Goal: Information Seeking & Learning: Learn about a topic

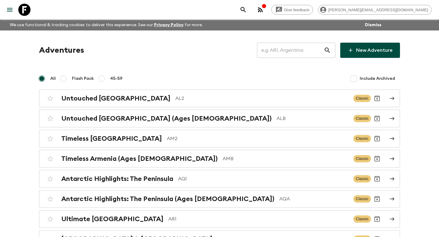
click at [297, 49] on input "text" at bounding box center [290, 50] width 67 height 17
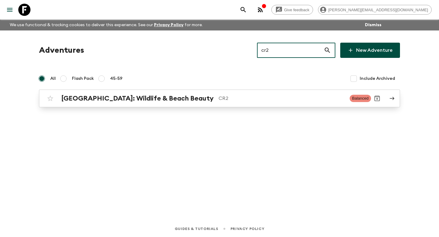
type input "cr2"
click at [257, 96] on p "CR2" at bounding box center [282, 98] width 126 height 7
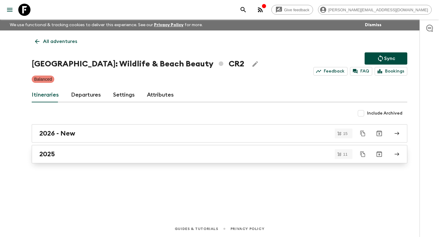
click at [224, 153] on div "2025" at bounding box center [213, 154] width 349 height 8
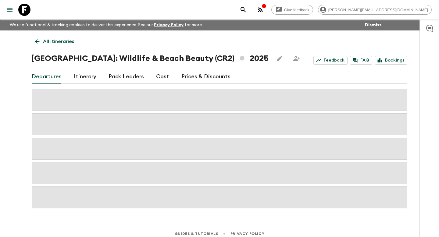
scroll to position [5, 0]
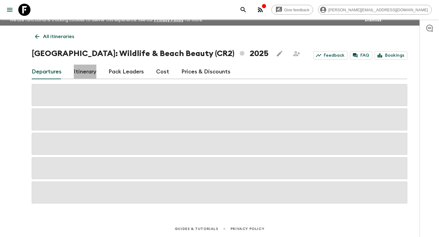
click at [91, 72] on link "Itinerary" at bounding box center [85, 72] width 23 height 15
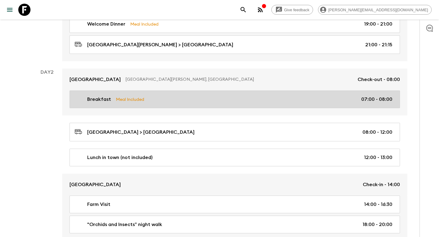
scroll to position [175, 0]
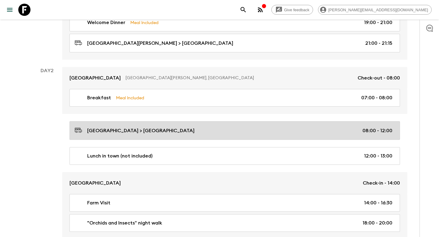
click at [131, 132] on p "[GEOGRAPHIC_DATA] > [GEOGRAPHIC_DATA]" at bounding box center [140, 130] width 107 height 7
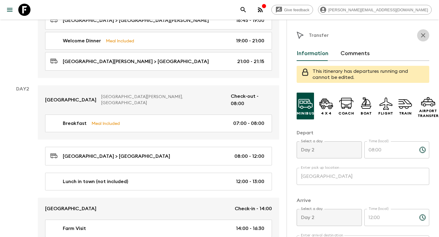
click at [421, 34] on icon "button" at bounding box center [423, 35] width 7 height 7
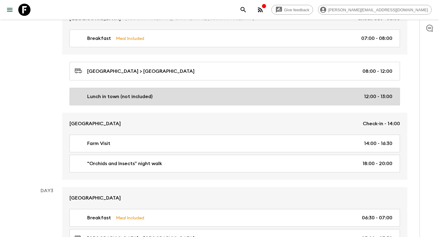
scroll to position [235, 0]
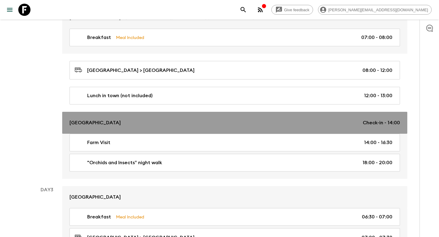
click at [285, 130] on link "Sibu Lodge Check-in - 14:00" at bounding box center [234, 123] width 345 height 22
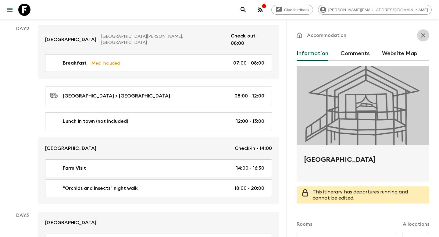
click at [424, 31] on button "button" at bounding box center [423, 35] width 12 height 12
